Goal: Information Seeking & Learning: Find specific fact

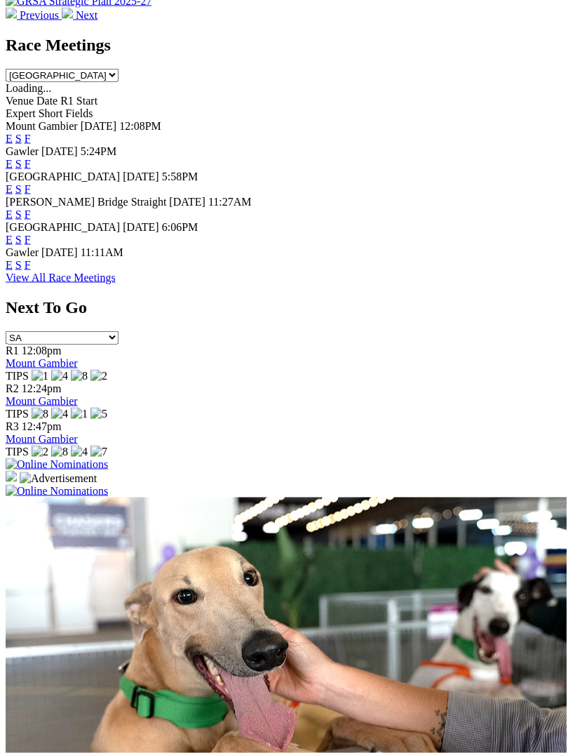
scroll to position [649, 0]
click at [31, 261] on link "F" at bounding box center [28, 265] width 6 height 12
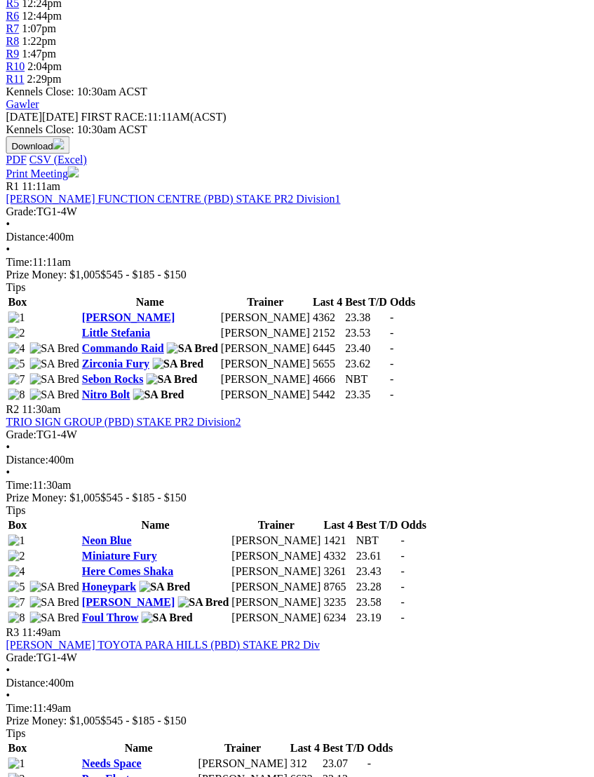
scroll to position [577, 11]
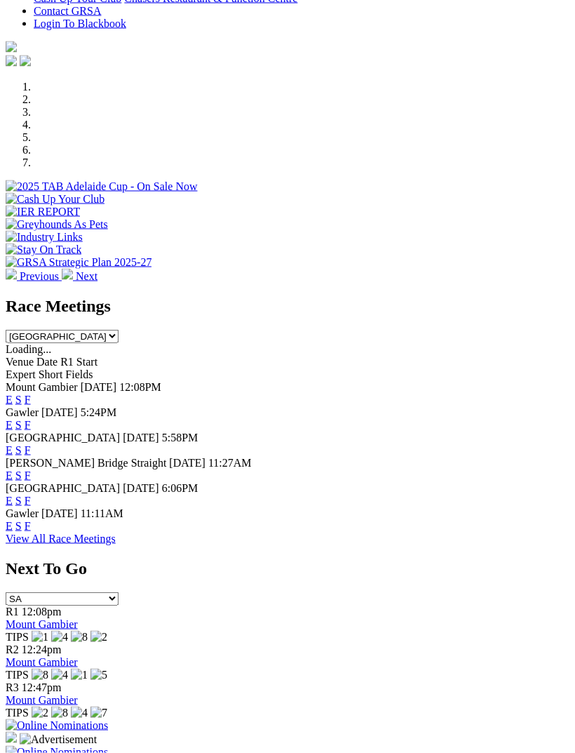
scroll to position [389, 0]
click at [31, 443] on link "F" at bounding box center [28, 449] width 6 height 12
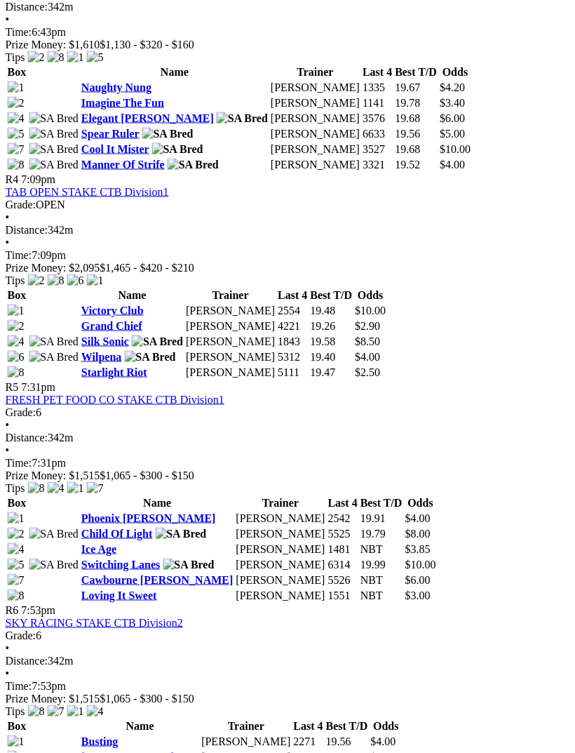
scroll to position [1272, 4]
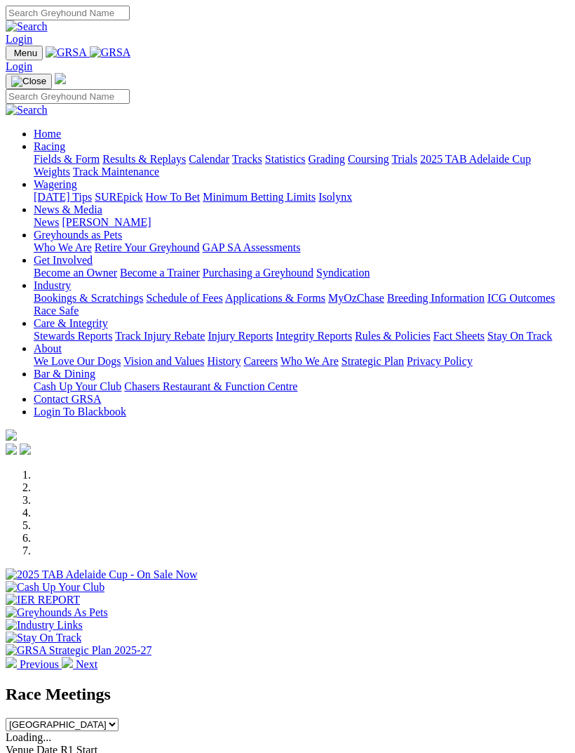
click at [11, 56] on img "Toggle navigation" at bounding box center [11, 56] width 0 height 0
click at [65, 147] on link "Racing" at bounding box center [50, 146] width 32 height 12
click at [151, 165] on link "Results & Replays" at bounding box center [143, 159] width 83 height 12
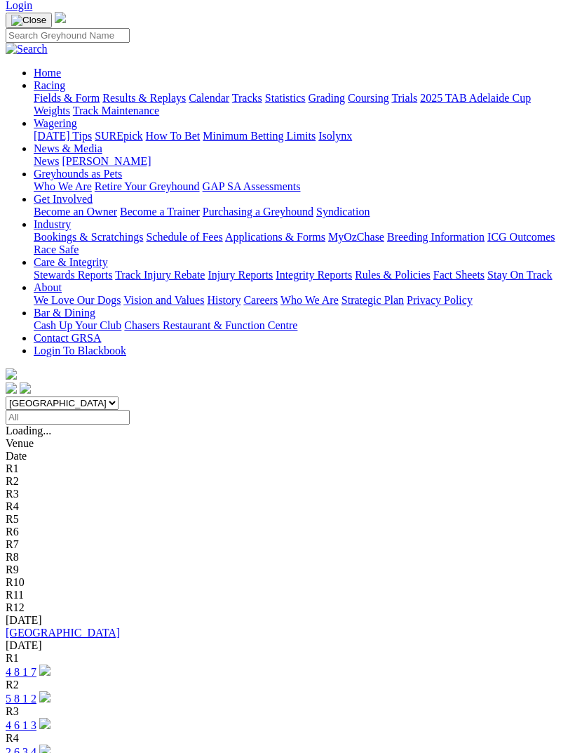
scroll to position [86, 0]
click at [36, 720] on link "4 6 1 3" at bounding box center [21, 726] width 31 height 12
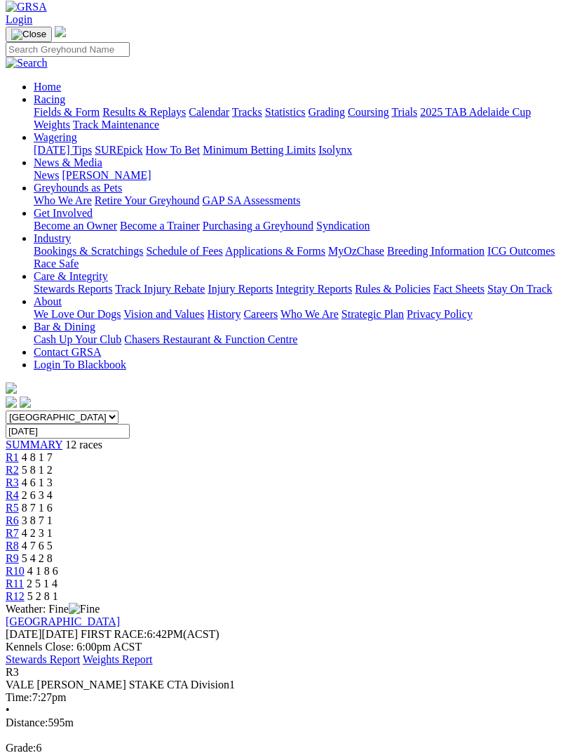
scroll to position [72, 0]
click at [19, 464] on span "R2" at bounding box center [12, 470] width 13 height 12
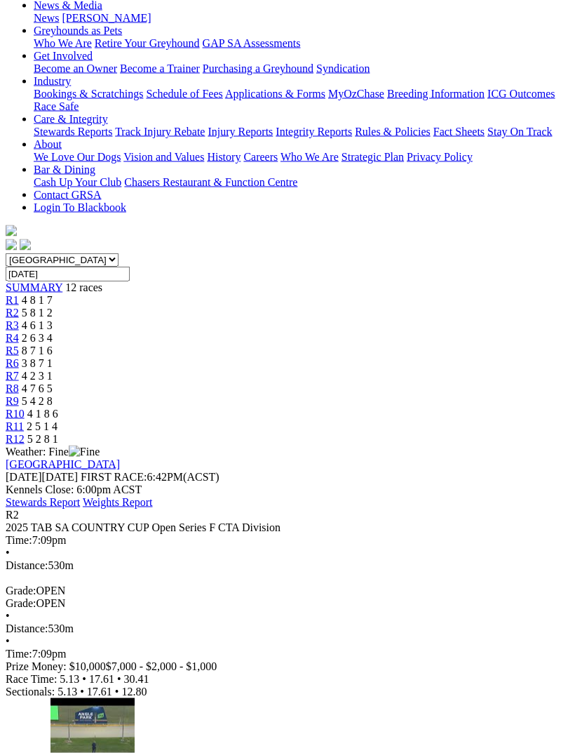
scroll to position [231, 0]
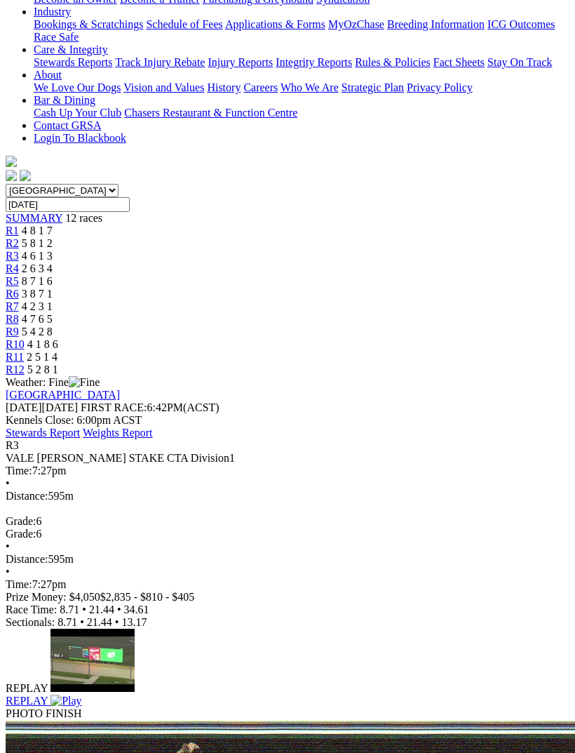
scroll to position [297, 0]
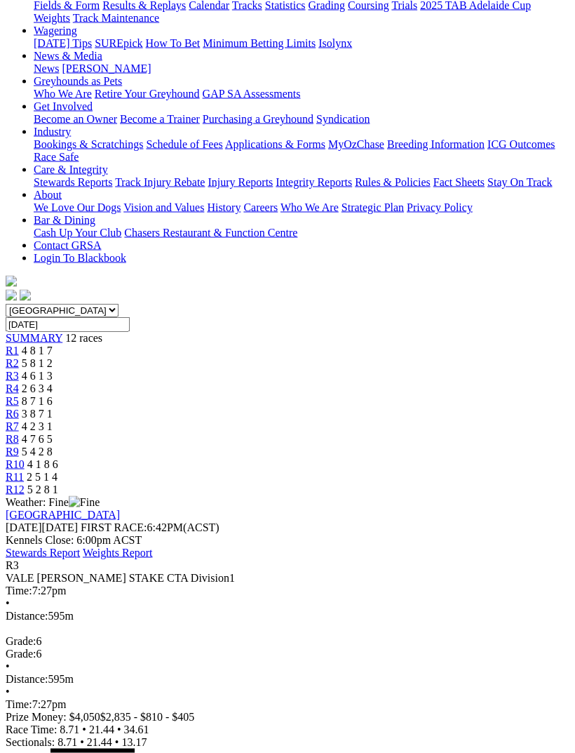
scroll to position [167, 0]
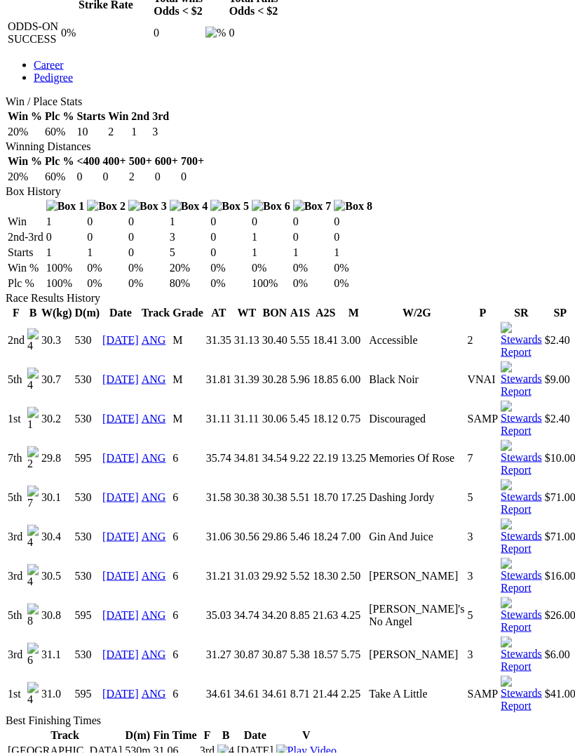
scroll to position [655, 0]
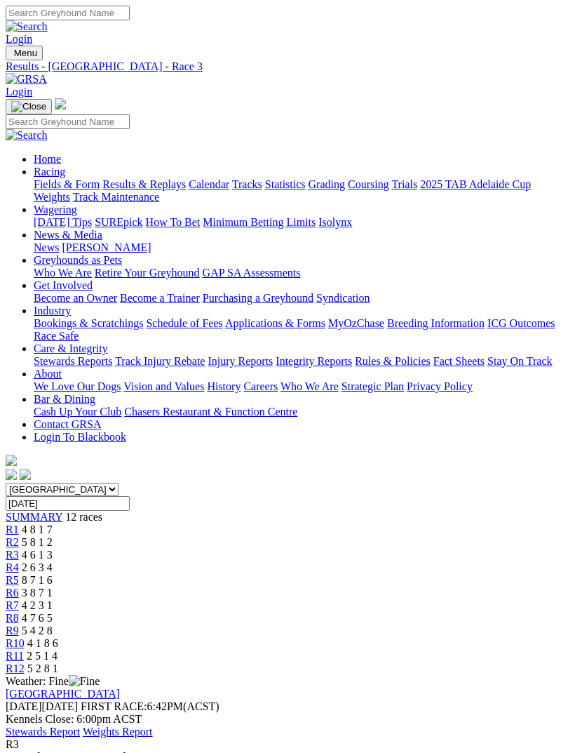
click at [11, 56] on img "Toggle navigation" at bounding box center [11, 56] width 0 height 0
click at [100, 184] on link "Fields & Form" at bounding box center [67, 184] width 66 height 12
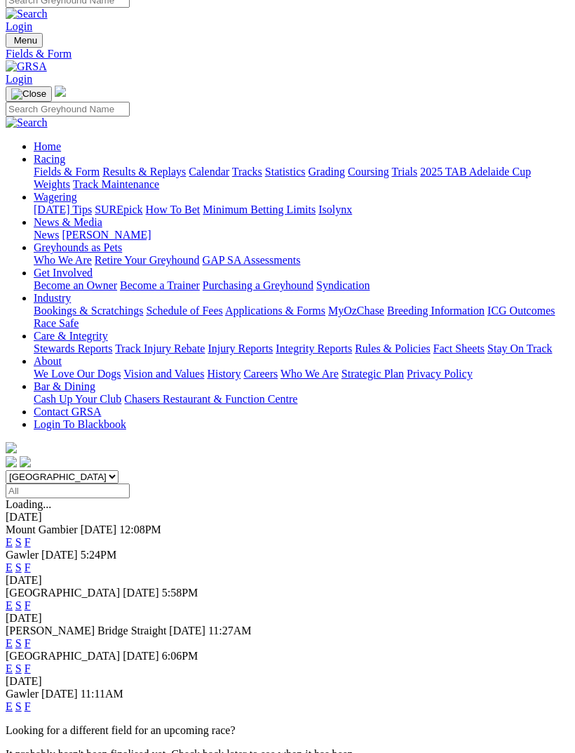
scroll to position [12, 0]
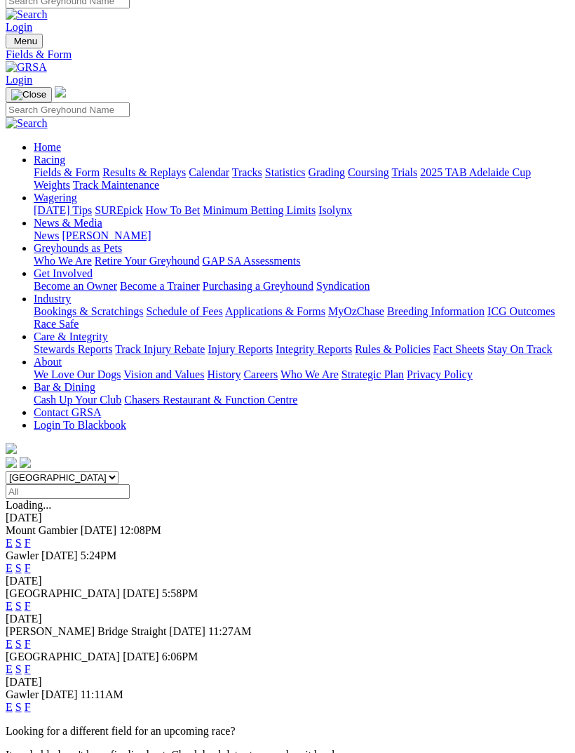
click at [31, 562] on link "F" at bounding box center [28, 568] width 6 height 12
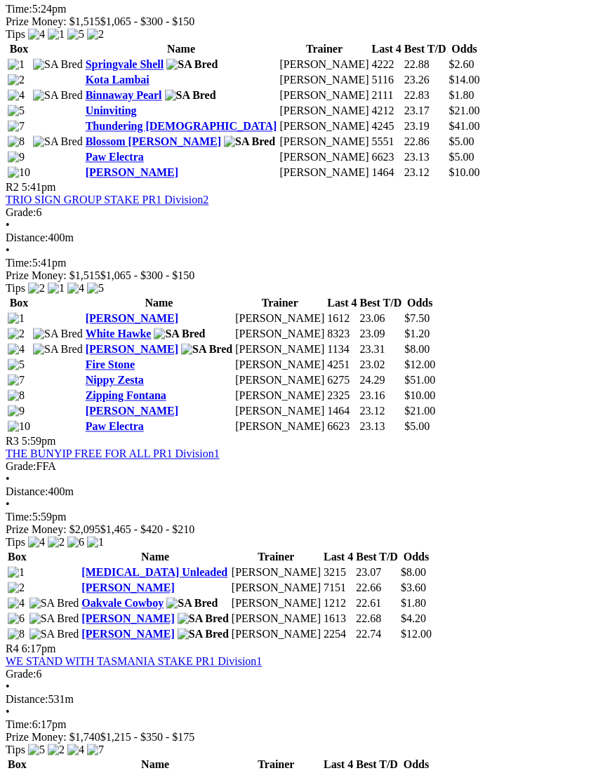
scroll to position [830, 0]
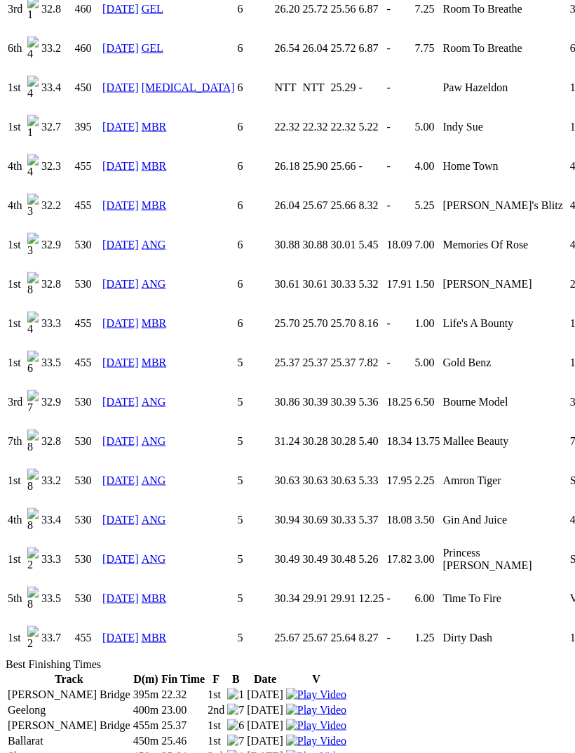
scroll to position [1682, 0]
